Goal: Find specific page/section

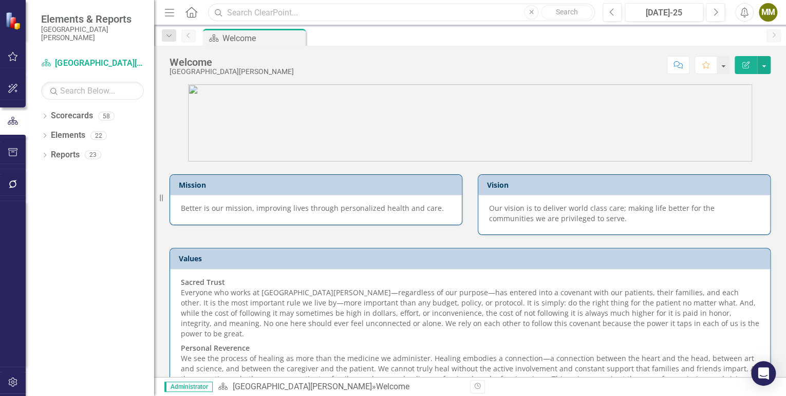
click at [342, 13] on input "text" at bounding box center [401, 13] width 387 height 18
click at [315, 12] on input "[MEDICAL_DATA]" at bounding box center [401, 13] width 387 height 18
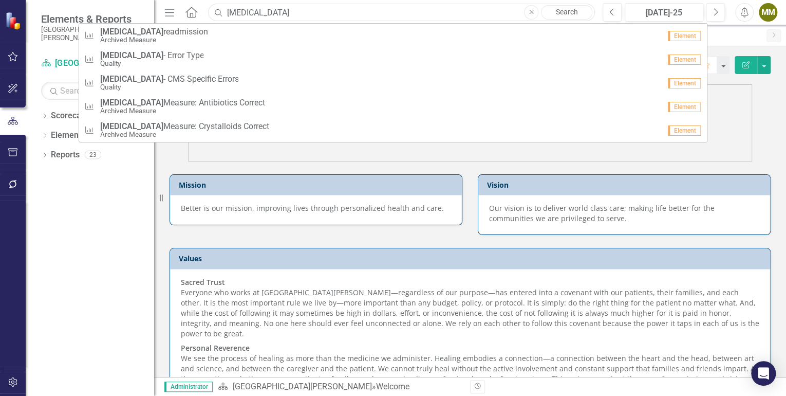
drag, startPoint x: 315, startPoint y: 12, endPoint x: 241, endPoint y: 16, distance: 74.1
click at [241, 16] on input "[MEDICAL_DATA]" at bounding box center [401, 13] width 387 height 18
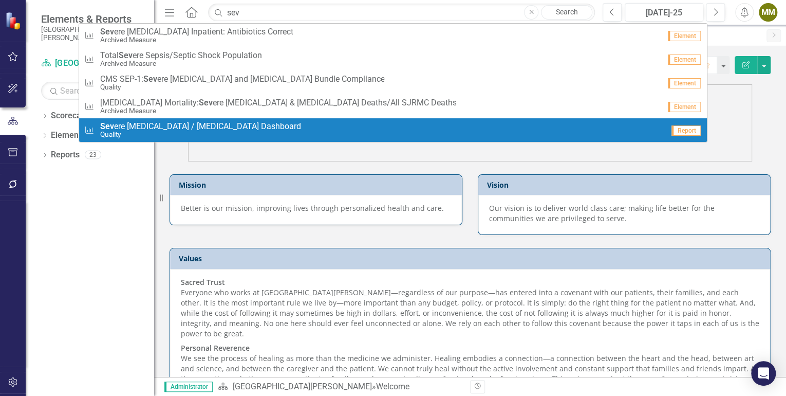
click at [227, 130] on span "Sev ere [MEDICAL_DATA] / [MEDICAL_DATA] Dashboard" at bounding box center [200, 126] width 201 height 9
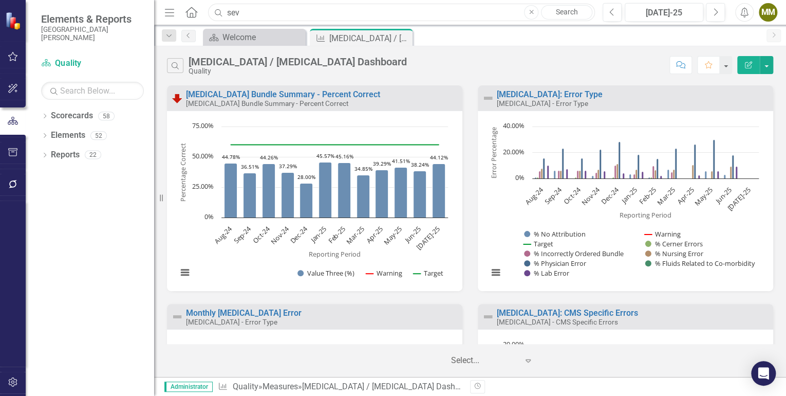
click at [243, 10] on input "sev" at bounding box center [401, 13] width 387 height 18
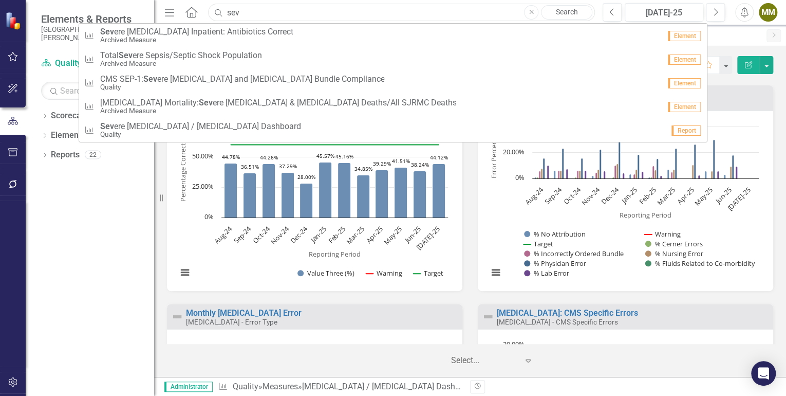
drag, startPoint x: 243, startPoint y: 10, endPoint x: 230, endPoint y: 14, distance: 13.7
click at [230, 14] on input "sev" at bounding box center [401, 13] width 387 height 18
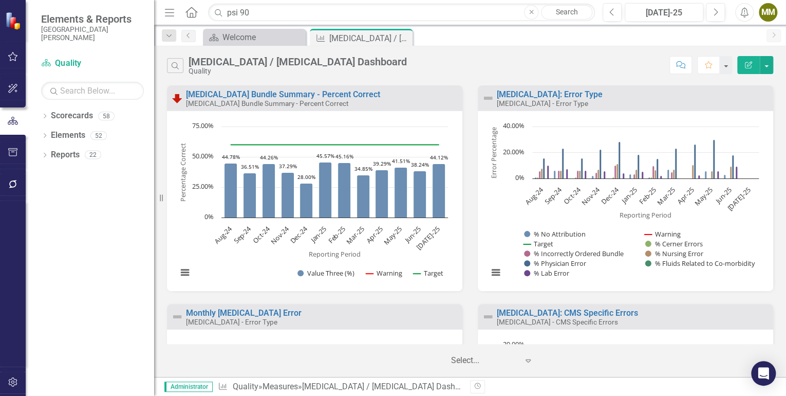
drag, startPoint x: 300, startPoint y: 2, endPoint x: 222, endPoint y: 10, distance: 78.1
click at [222, 10] on div "Menu Home Search psi 90 Close Search Previous [DATE]-25 Next Alerts MM User Edi…" at bounding box center [470, 12] width 632 height 25
drag, startPoint x: 255, startPoint y: 17, endPoint x: 222, endPoint y: 18, distance: 32.9
click at [222, 18] on input "psi 90" at bounding box center [401, 13] width 387 height 18
type input "psi"
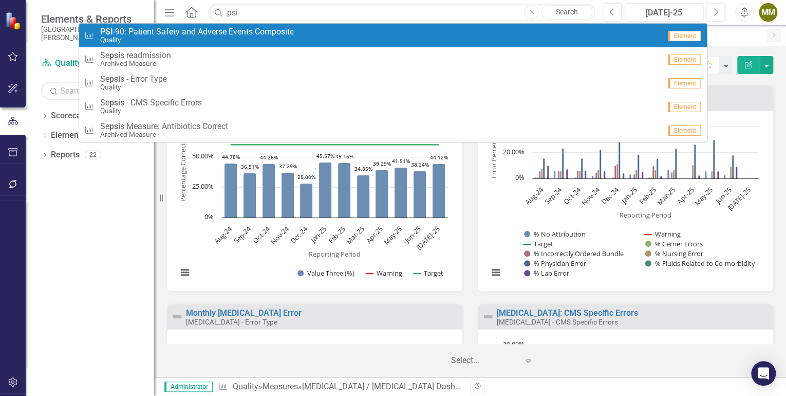
click at [185, 30] on span "PSI -90: Patient Safety and Adverse Events Composite" at bounding box center [197, 31] width 194 height 9
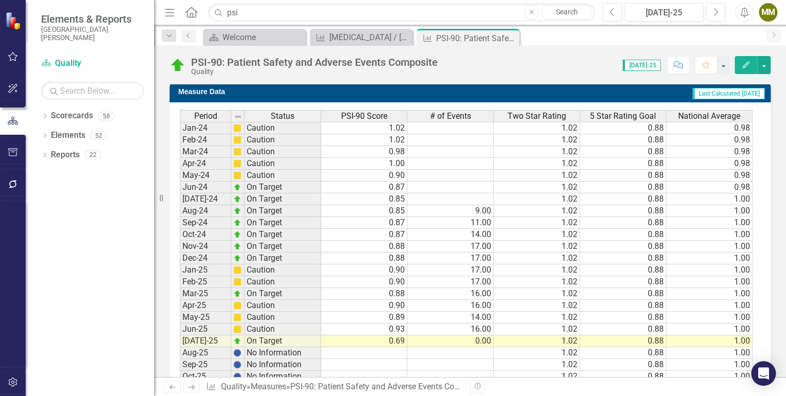
scroll to position [673, 0]
